Goal: Information Seeking & Learning: Compare options

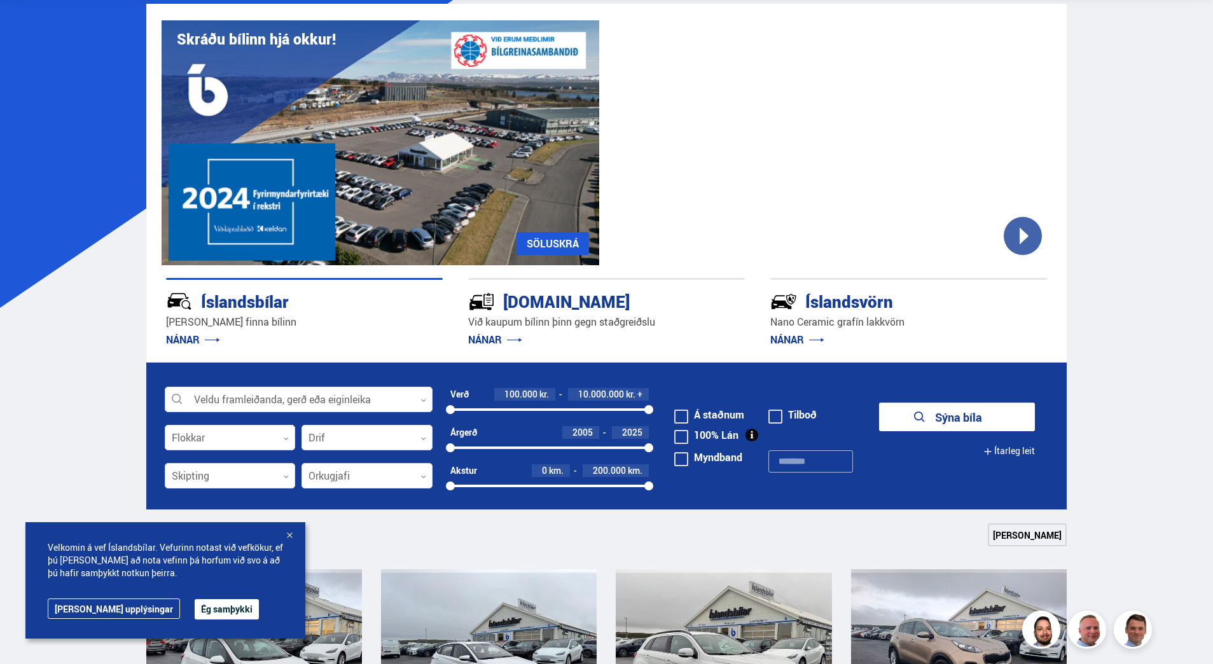
scroll to position [64, 0]
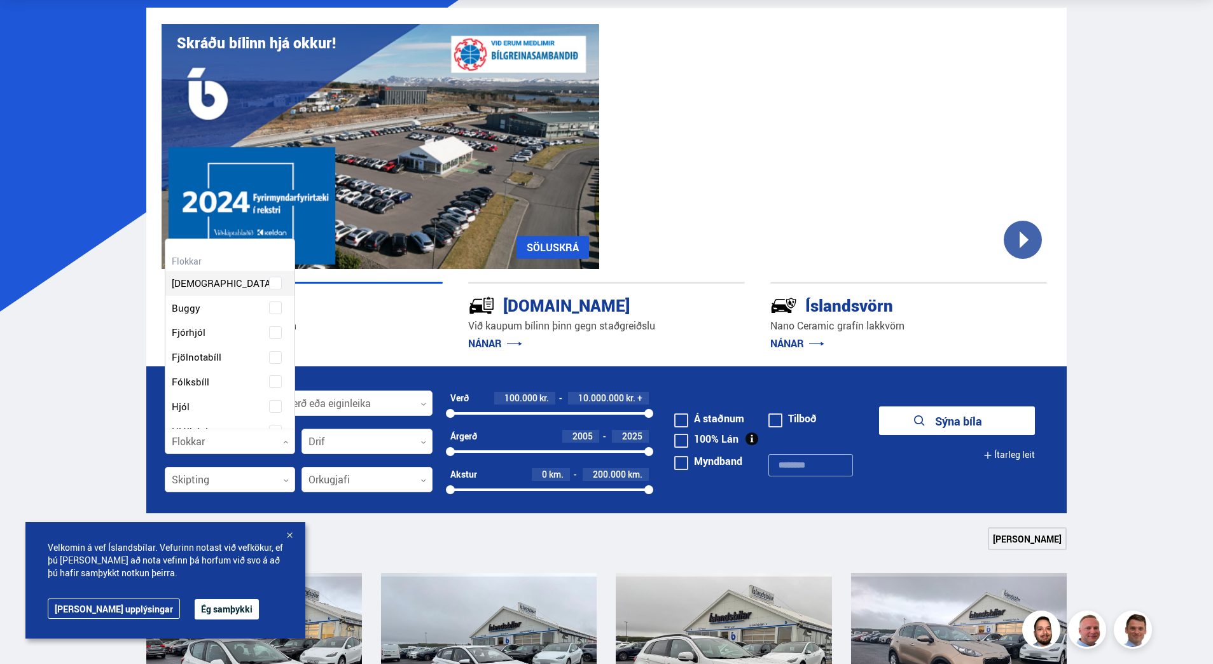
click at [284, 440] on icon at bounding box center [286, 443] width 6 height 6
click at [272, 378] on div "Beislisvagn Buggy Fjórhjól Fjölnotabíll Fólksbíll Hjól Hjólhýsi Húsbíll [PERSON…" at bounding box center [230, 369] width 130 height 488
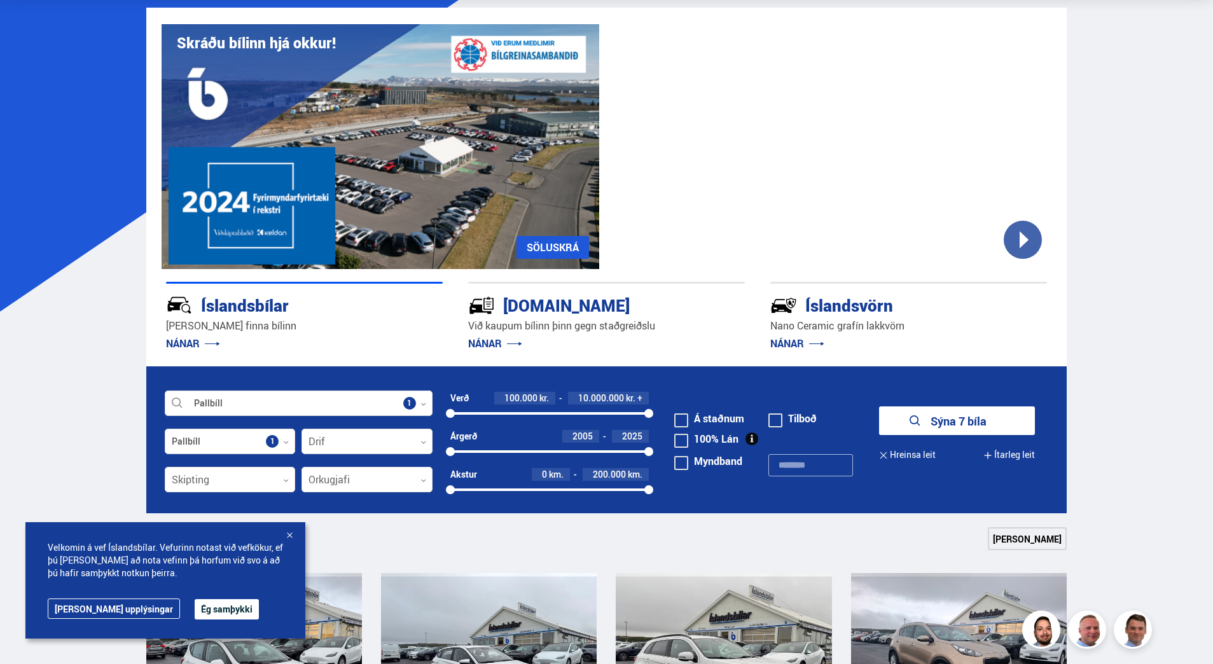
click at [950, 422] on button "Sýna 7 bíla" at bounding box center [957, 420] width 156 height 29
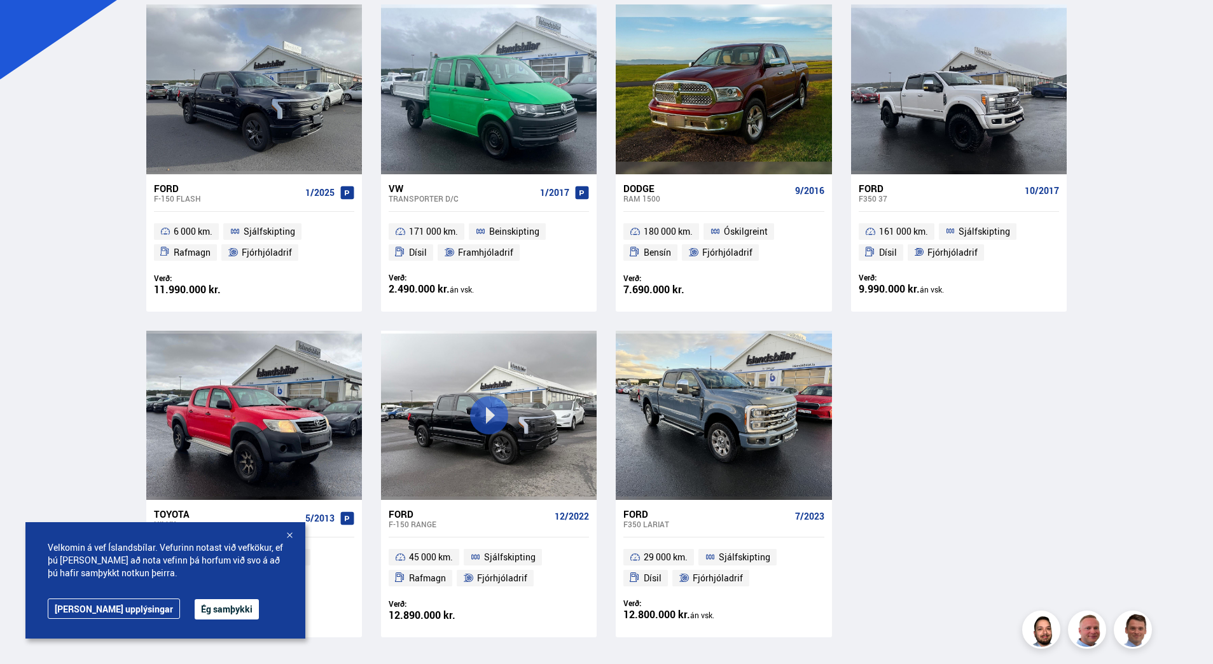
scroll to position [318, 0]
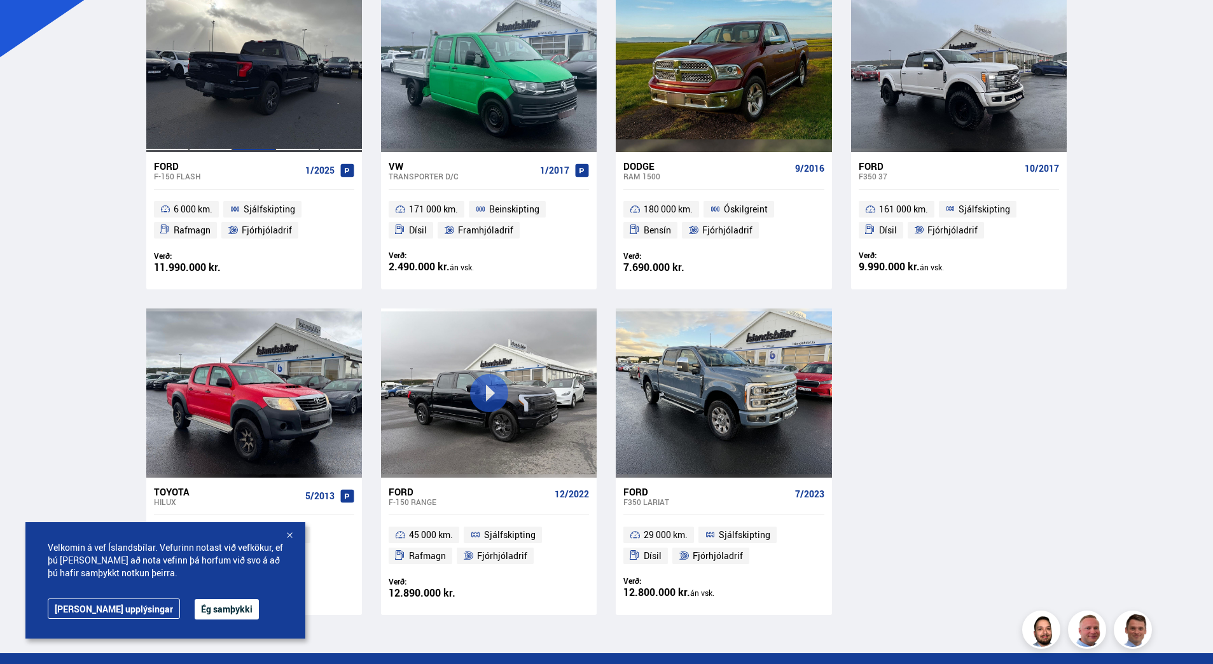
click at [242, 92] on div at bounding box center [253, 66] width 43 height 169
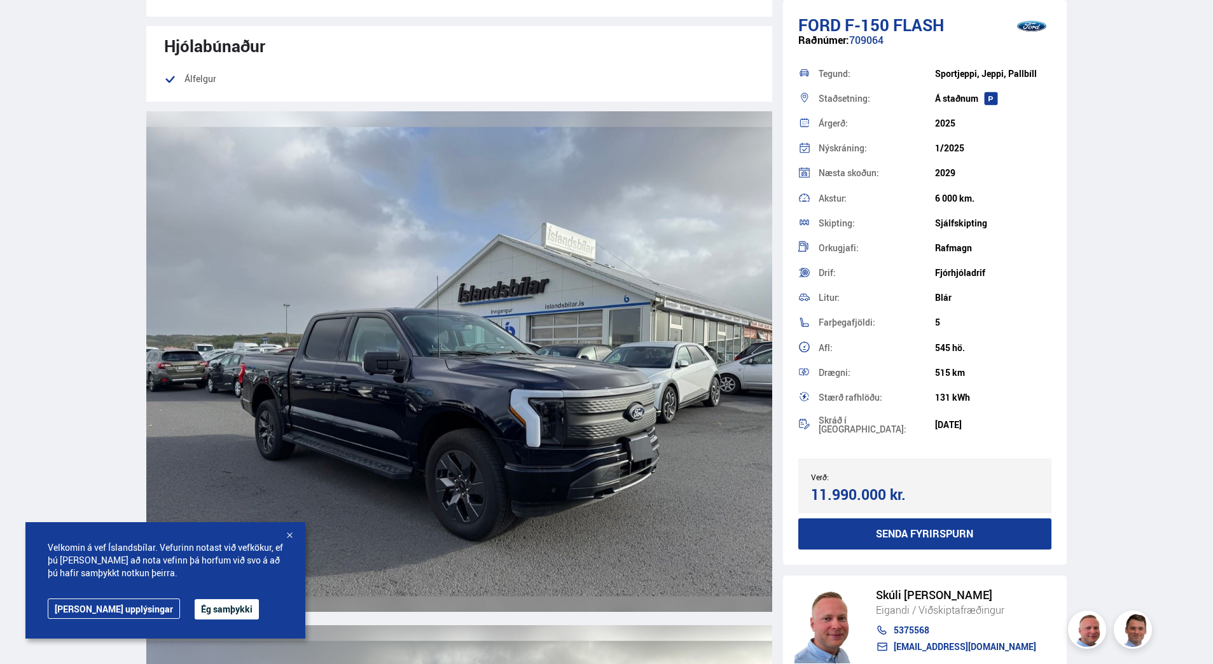
scroll to position [1654, 0]
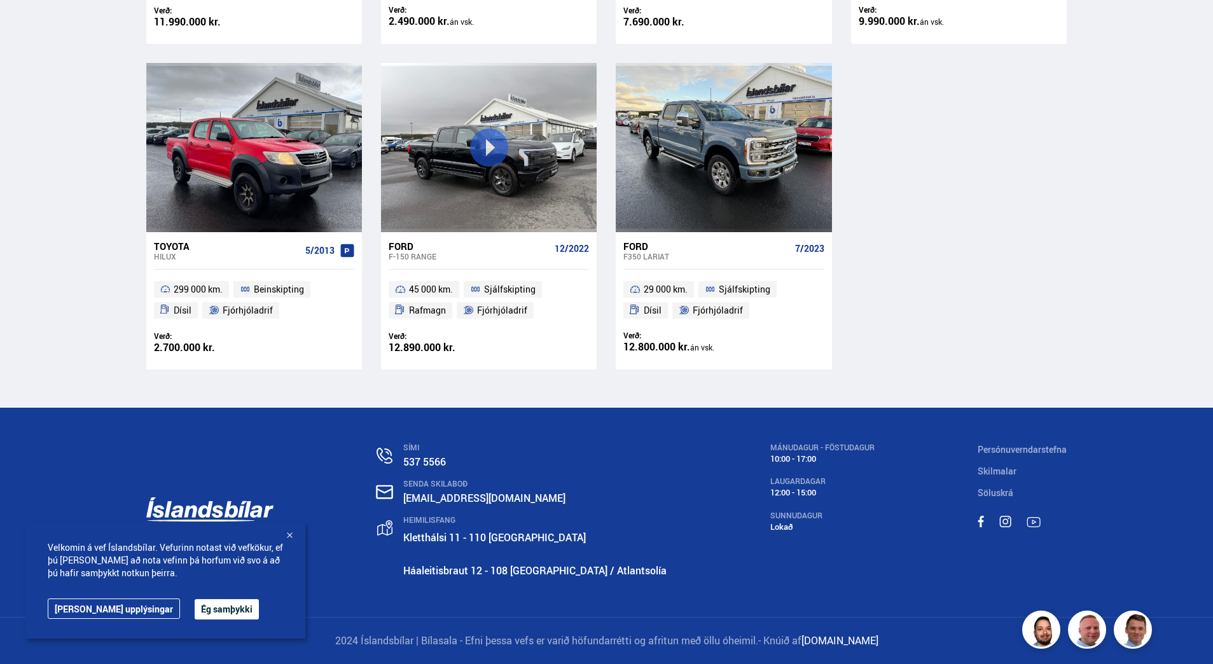
scroll to position [455, 0]
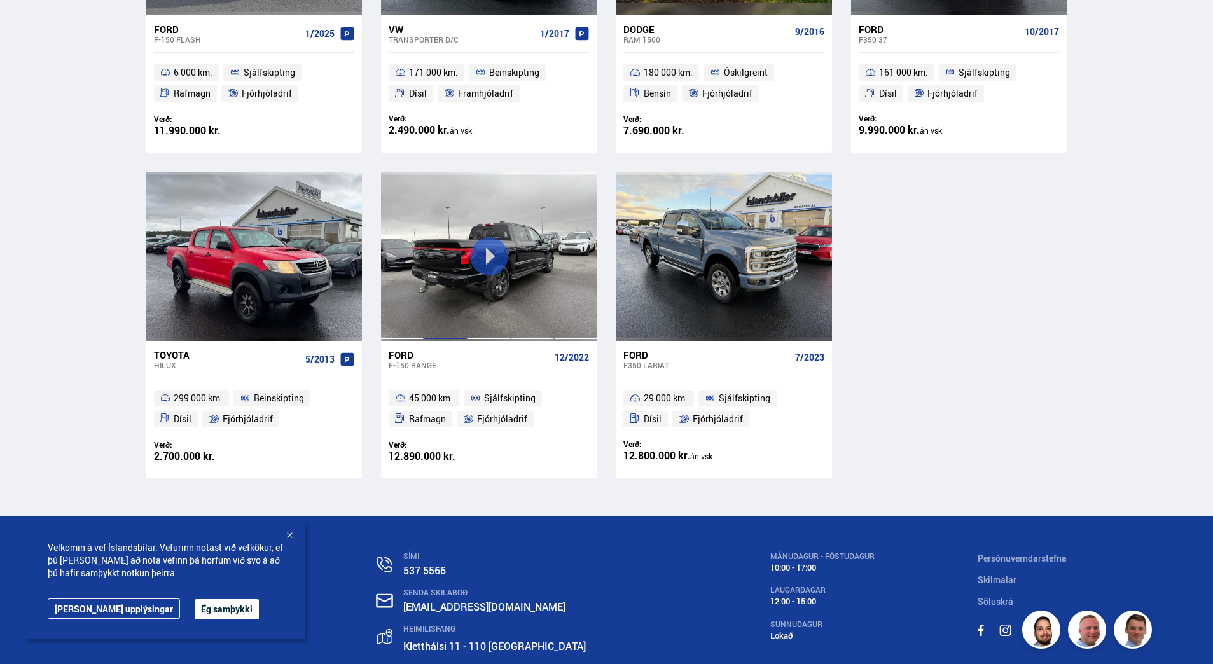
click at [446, 272] on div at bounding box center [445, 256] width 43 height 169
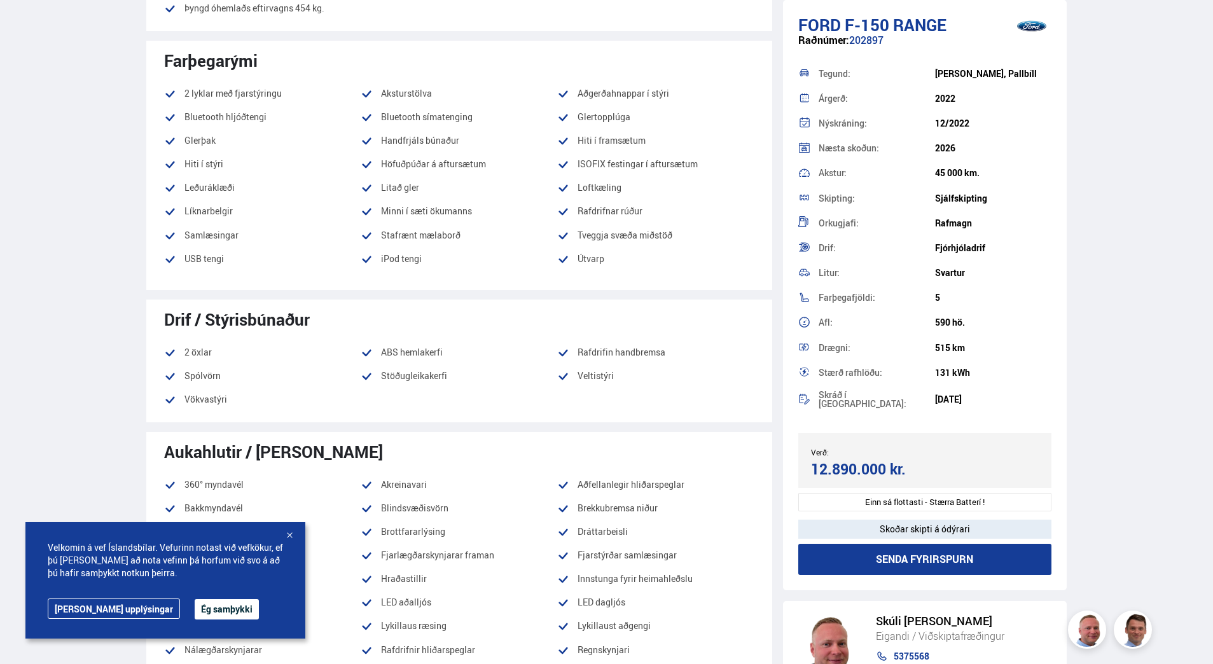
scroll to position [827, 0]
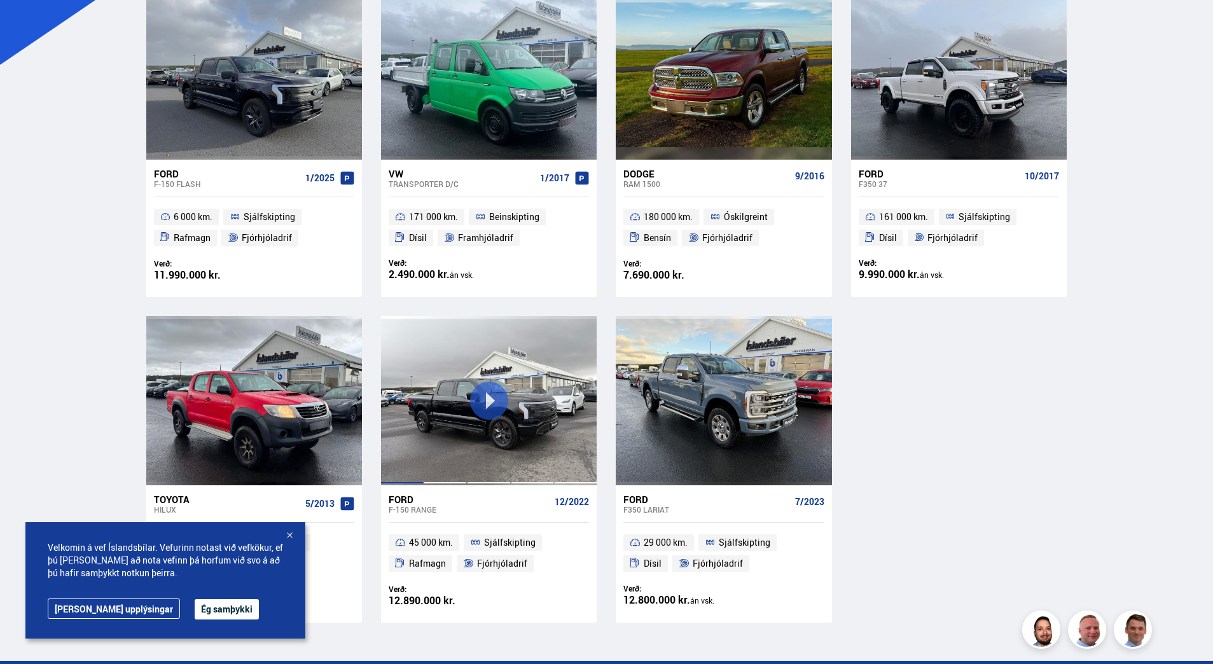
scroll to position [309, 0]
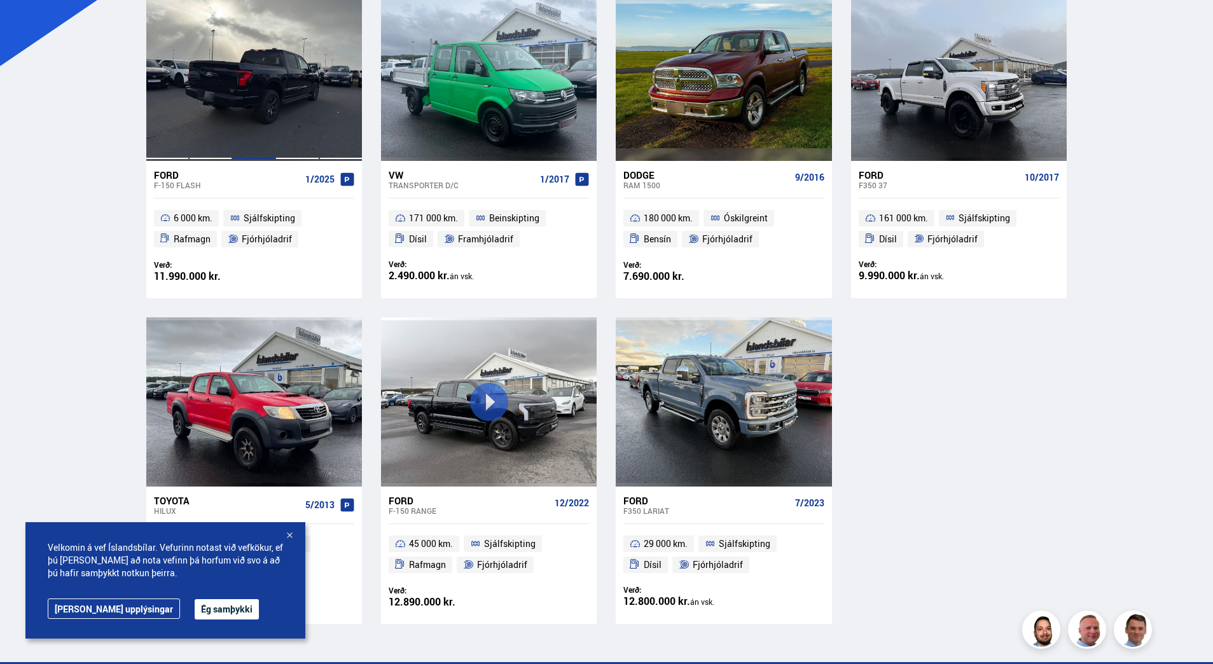
click at [268, 65] on div at bounding box center [253, 75] width 43 height 169
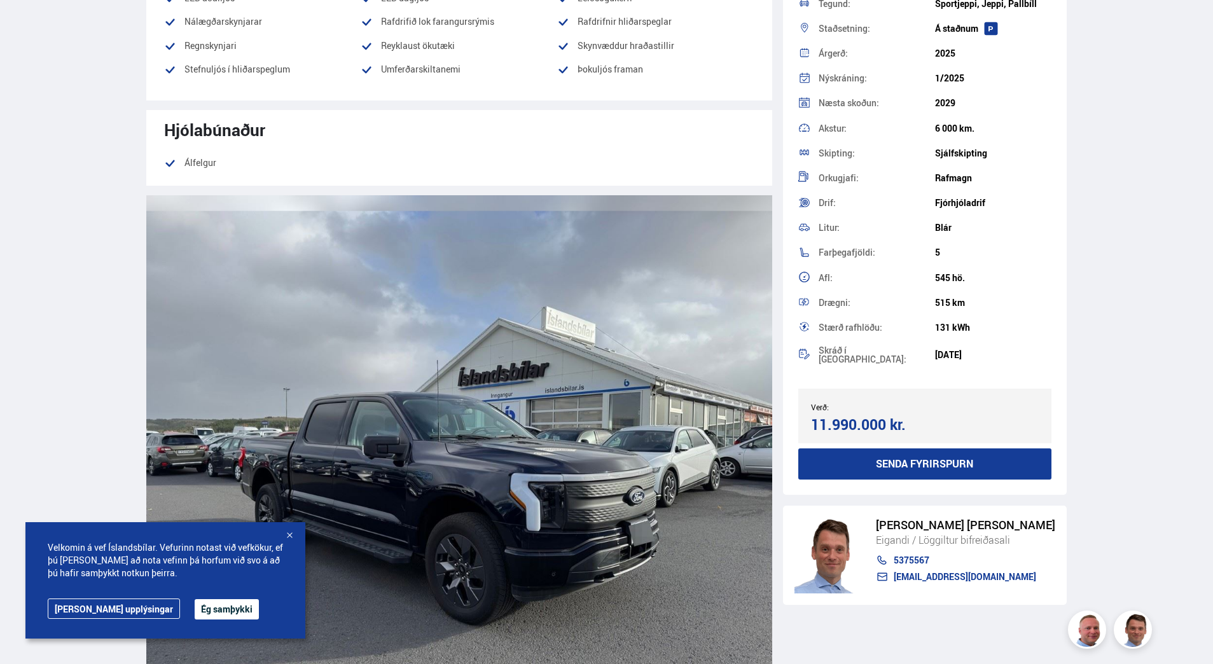
scroll to position [1527, 0]
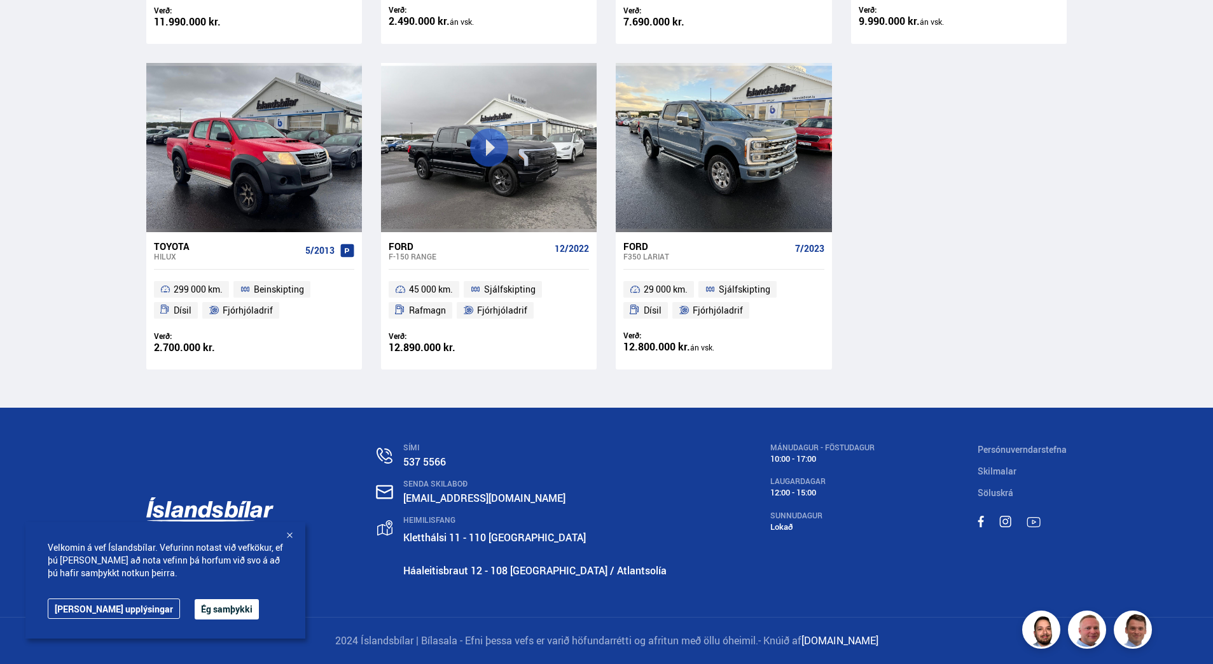
scroll to position [446, 0]
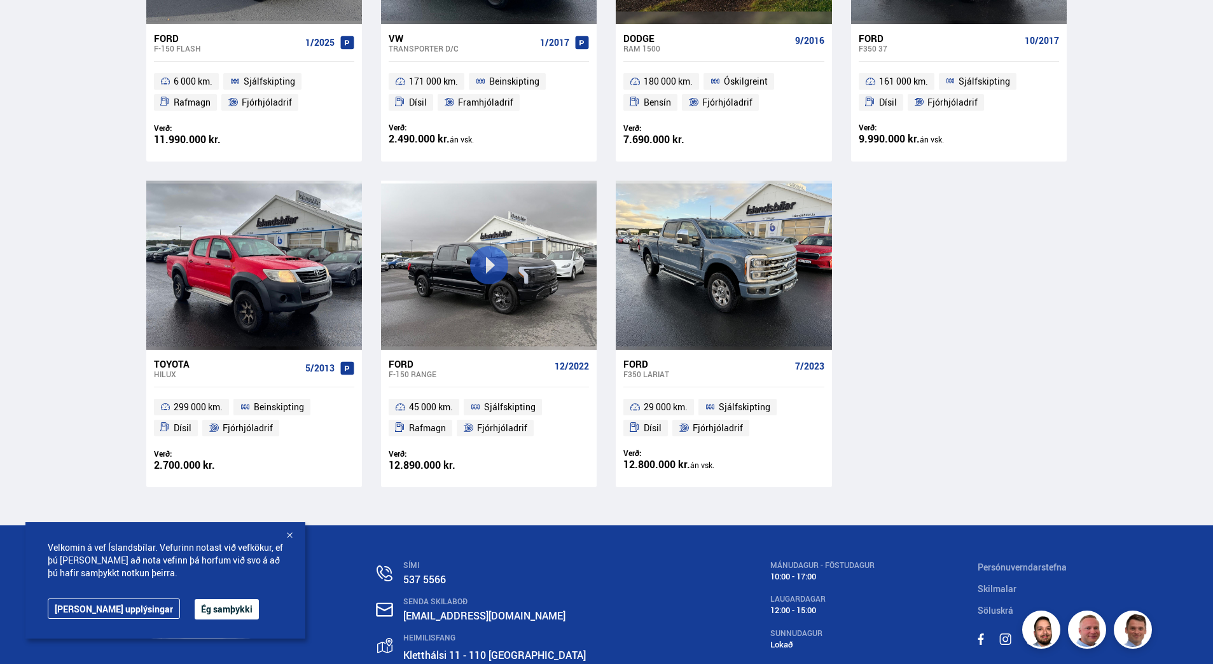
scroll to position [64, 0]
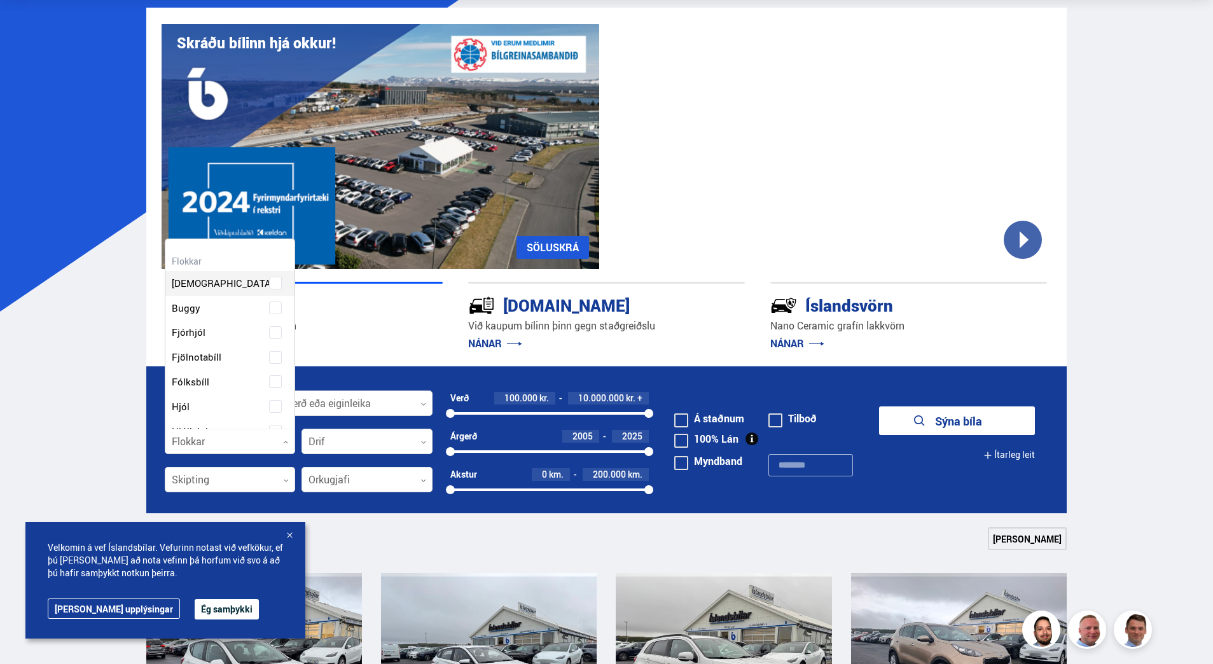
click at [285, 440] on icon at bounding box center [286, 443] width 6 height 6
click at [268, 356] on div "Beislisvagn Buggy Fjórhjól Fjölnotabíll Fólksbíll Hjól Hjólhýsi Húsbíll [PERSON…" at bounding box center [230, 197] width 130 height 488
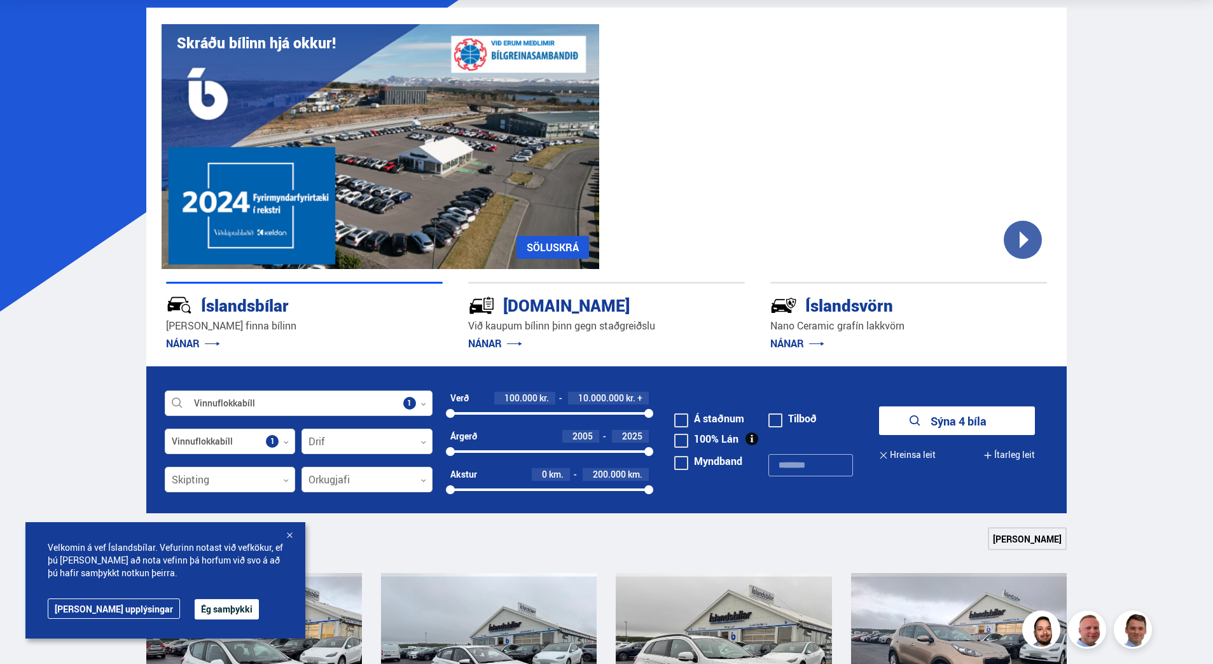
click at [943, 420] on button "Sýna 4 bíla" at bounding box center [957, 420] width 156 height 29
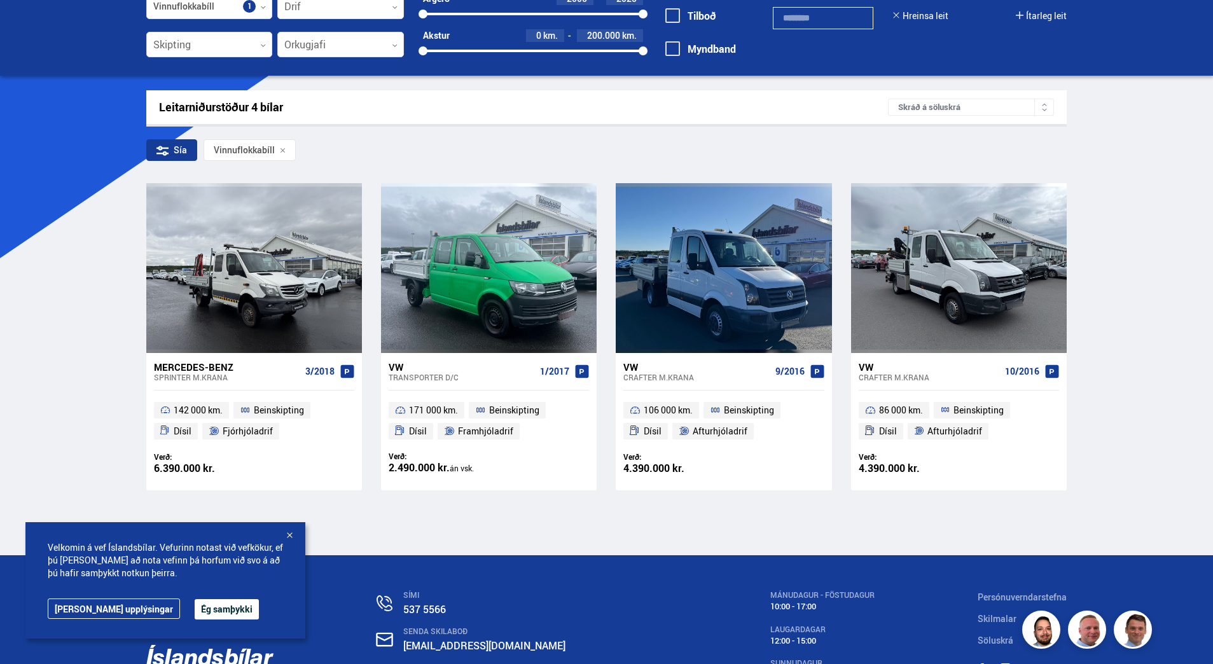
scroll to position [127, 0]
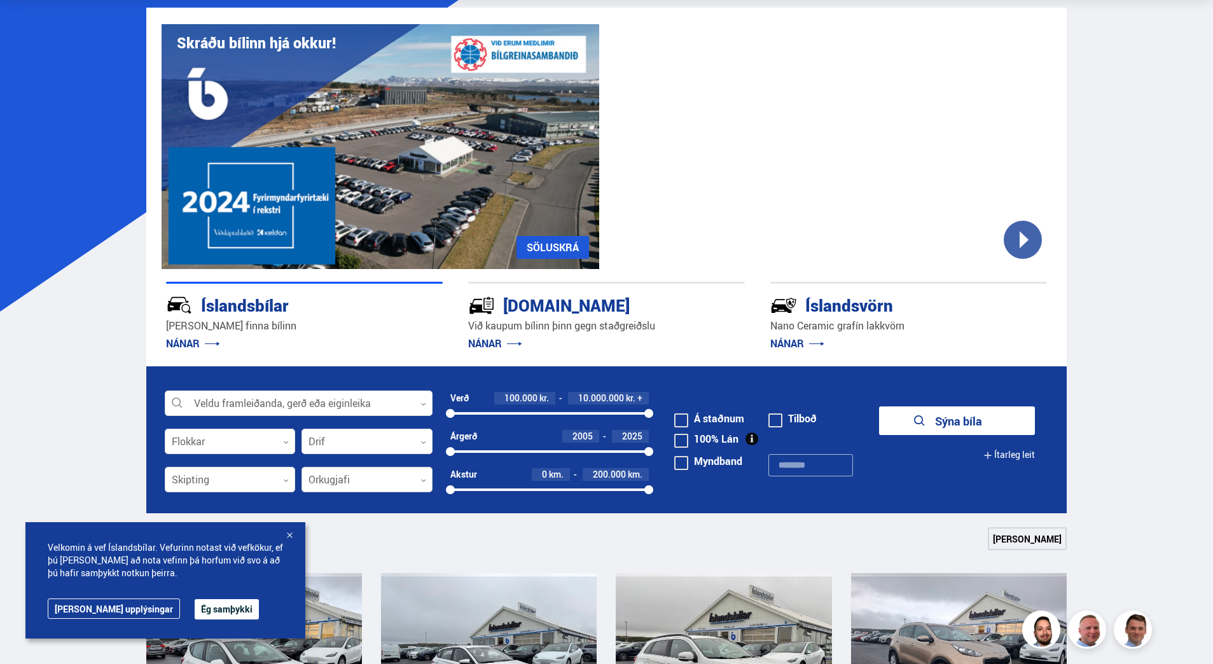
scroll to position [127, 0]
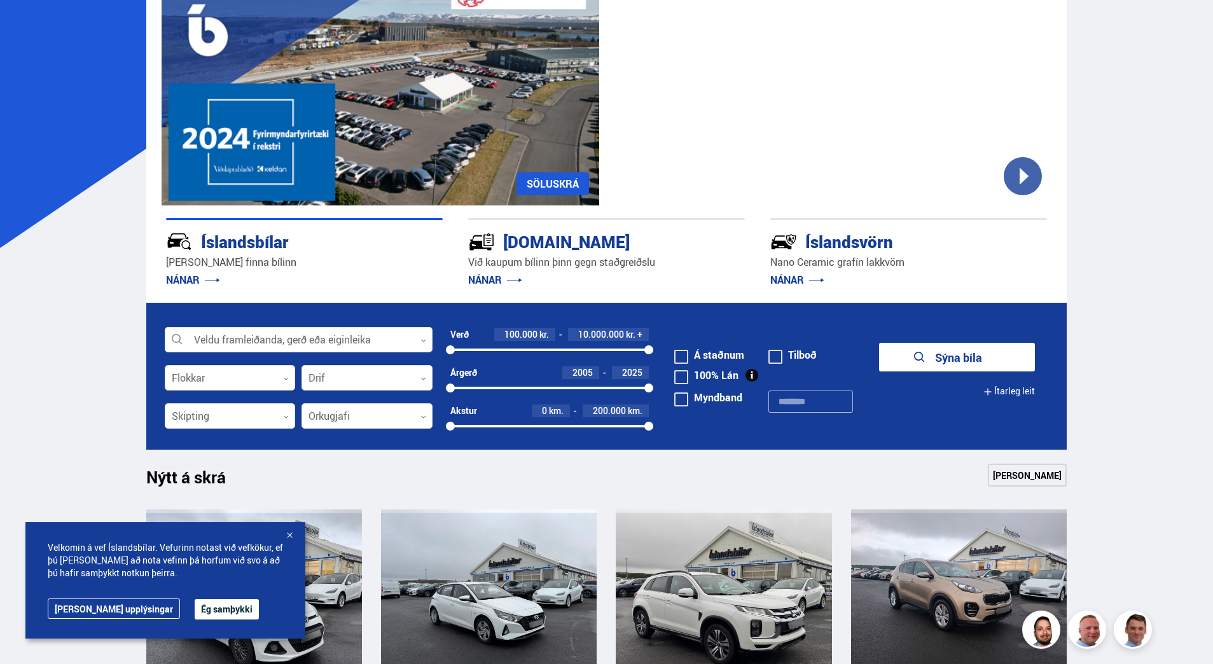
click at [288, 530] on div at bounding box center [289, 536] width 13 height 13
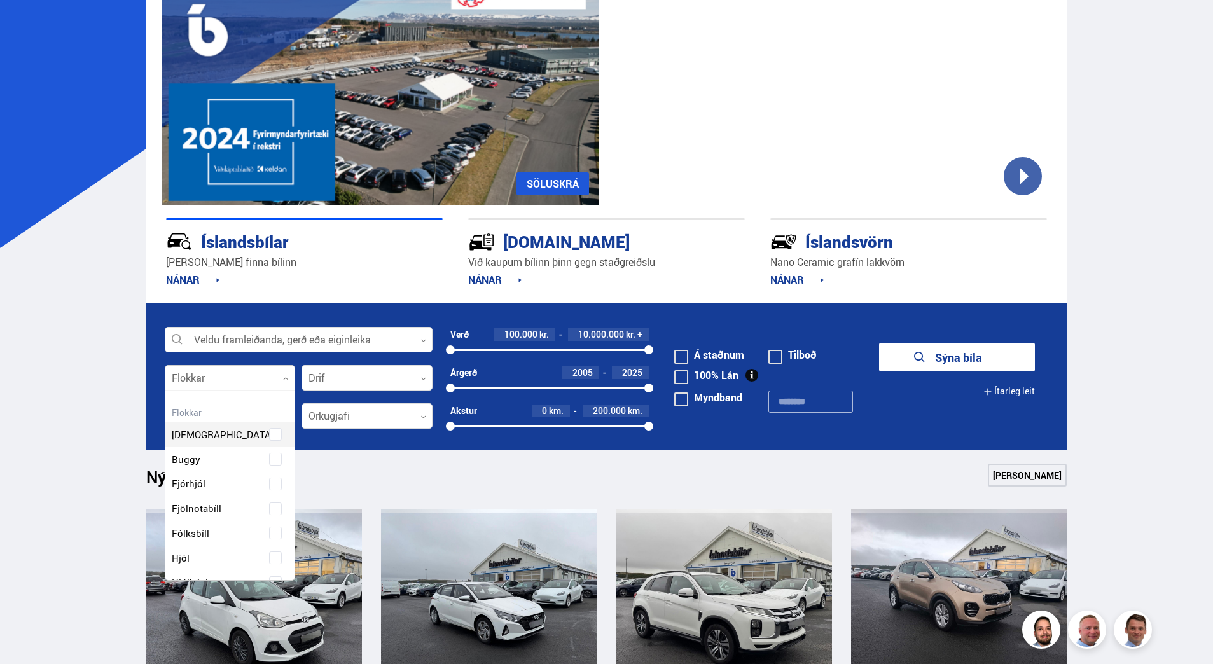
click at [288, 378] on icon at bounding box center [286, 379] width 6 height 6
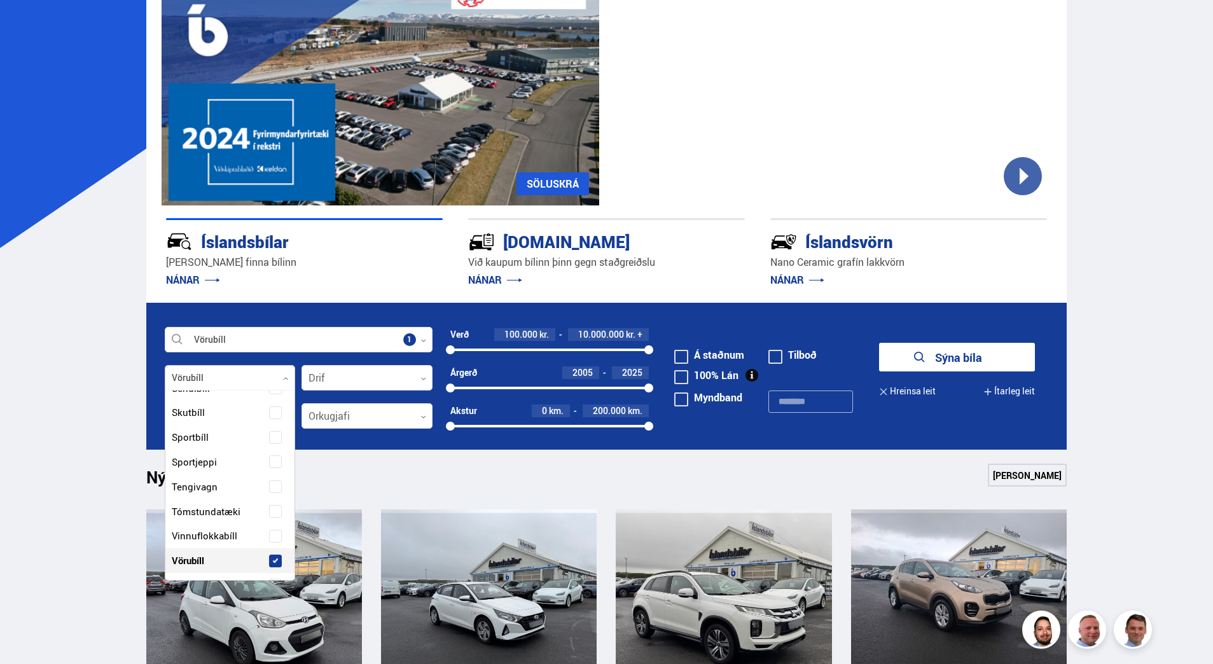
scroll to position [343, 0]
click at [276, 539] on span at bounding box center [275, 536] width 13 height 13
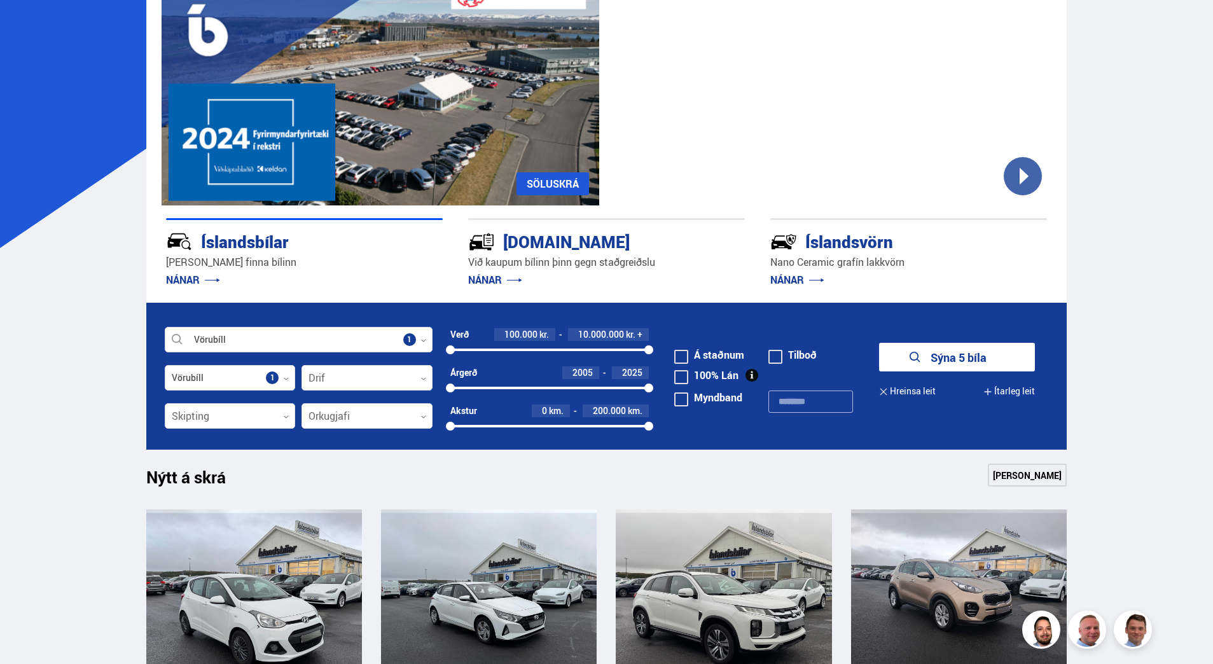
click at [911, 362] on icon "submit" at bounding box center [915, 357] width 15 height 15
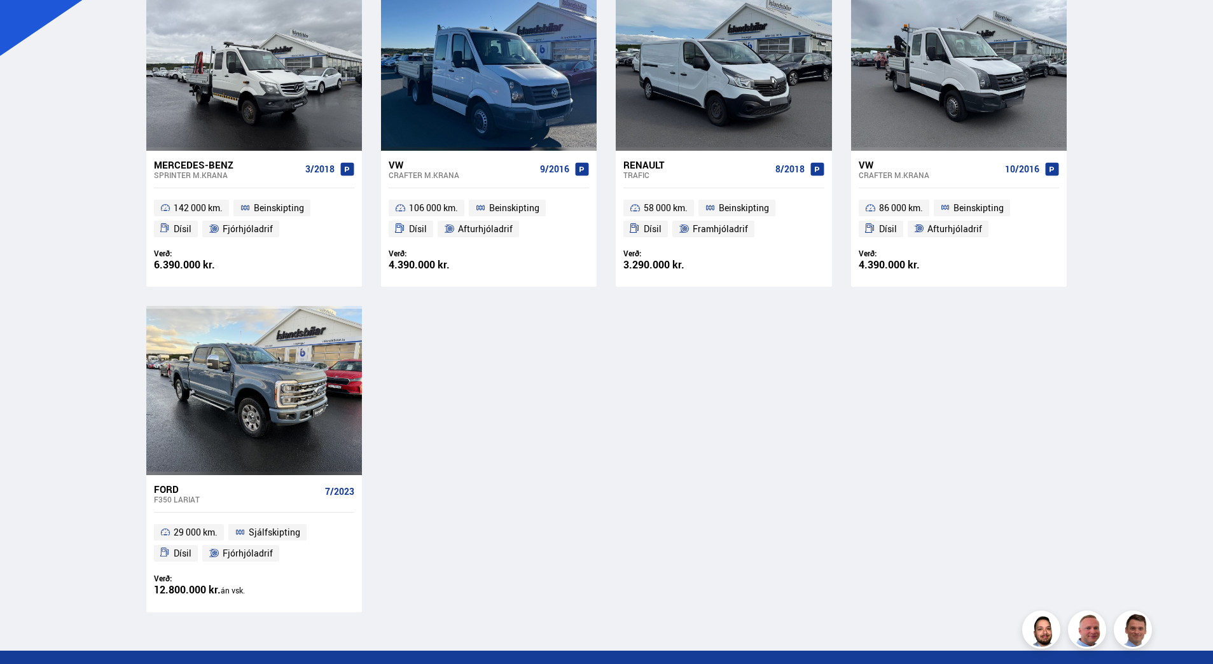
scroll to position [318, 0]
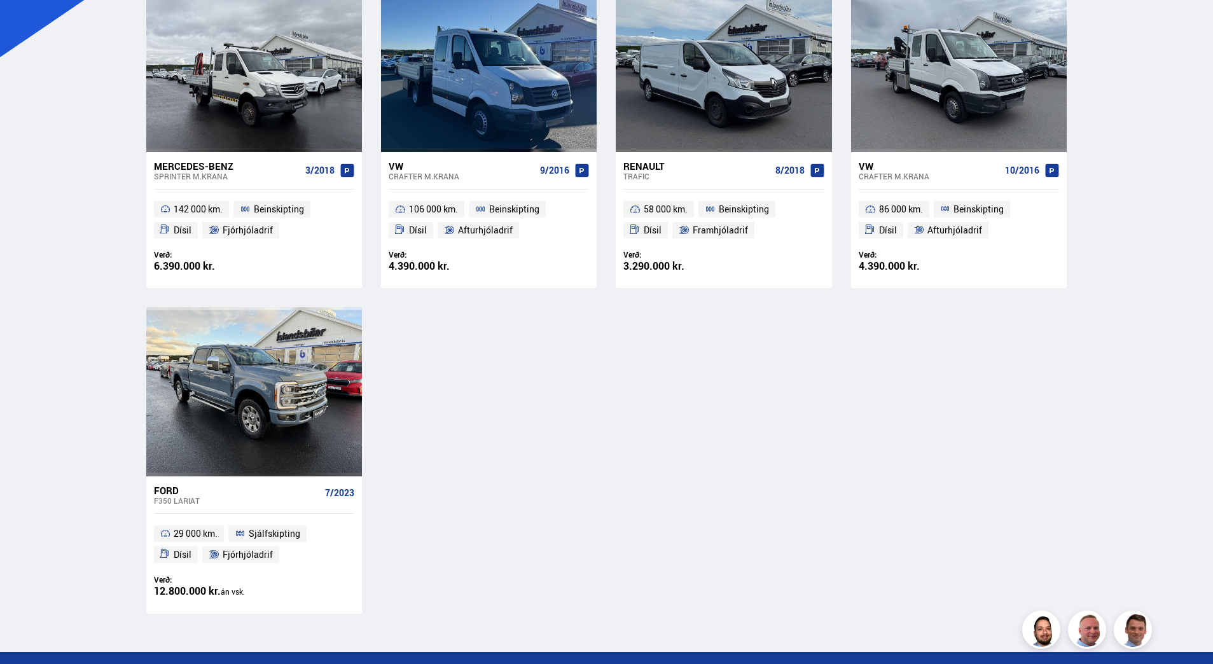
scroll to position [127, 0]
